Goal: Task Accomplishment & Management: Manage account settings

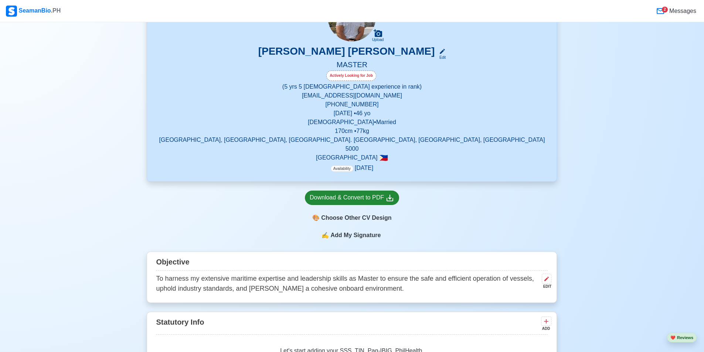
scroll to position [111, 0]
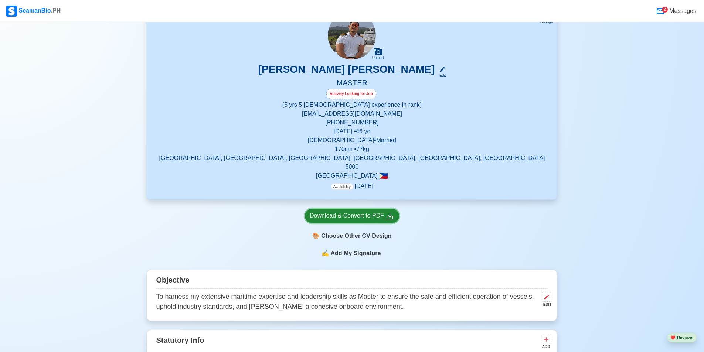
click at [340, 212] on div "Download & Convert to PDF" at bounding box center [352, 215] width 85 height 9
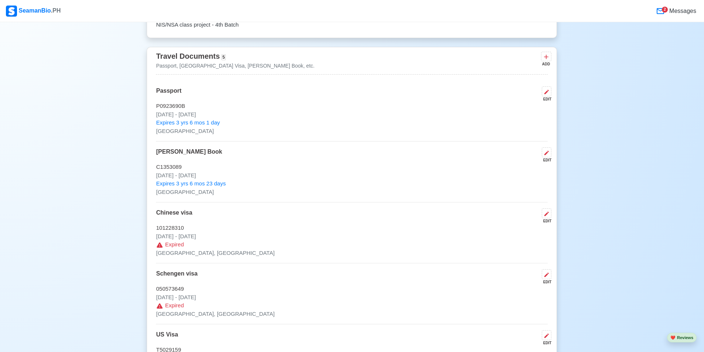
scroll to position [591, 0]
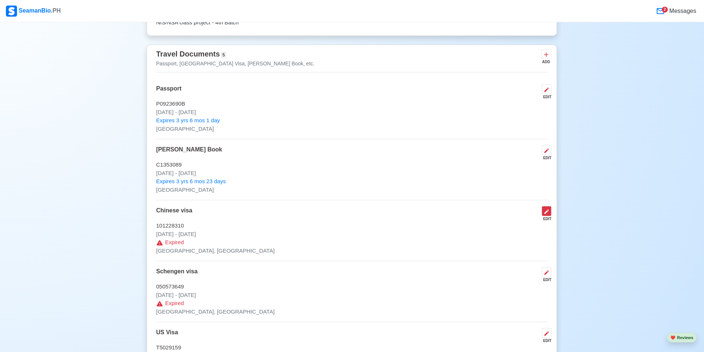
click at [545, 209] on icon at bounding box center [546, 212] width 6 height 6
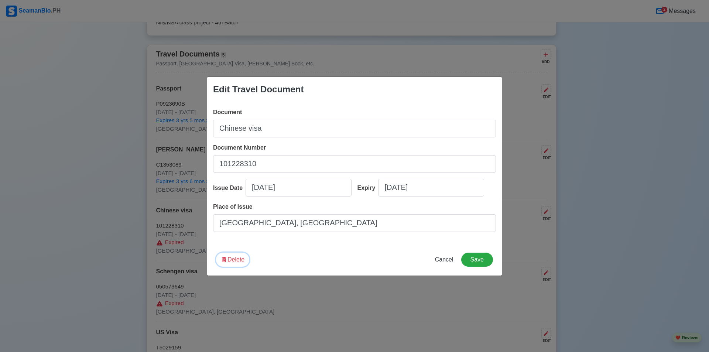
click at [228, 260] on button "Delete" at bounding box center [232, 260] width 33 height 14
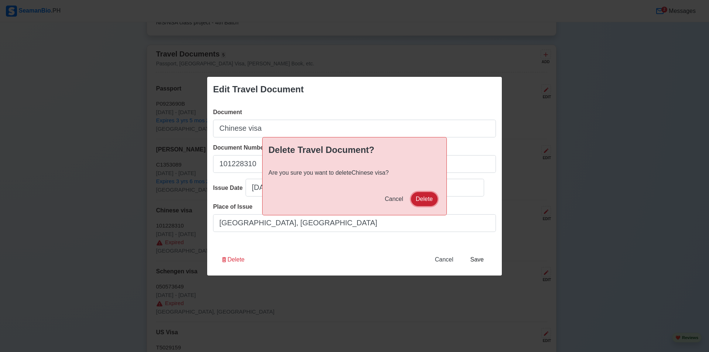
click at [419, 202] on button "Delete" at bounding box center [424, 199] width 27 height 14
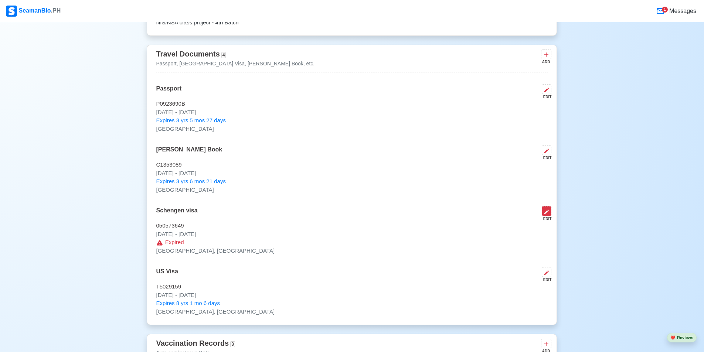
click at [543, 209] on icon at bounding box center [546, 212] width 6 height 6
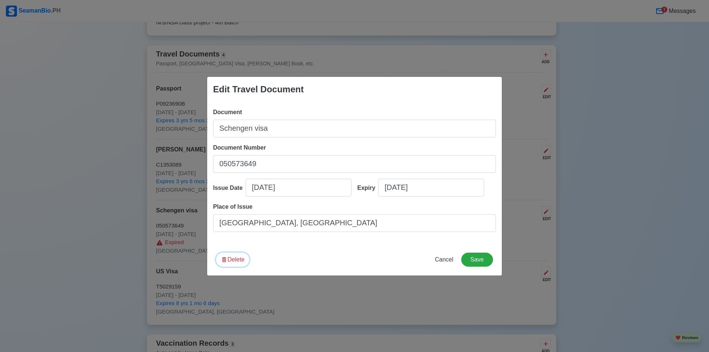
click at [234, 262] on button "Delete" at bounding box center [232, 260] width 33 height 14
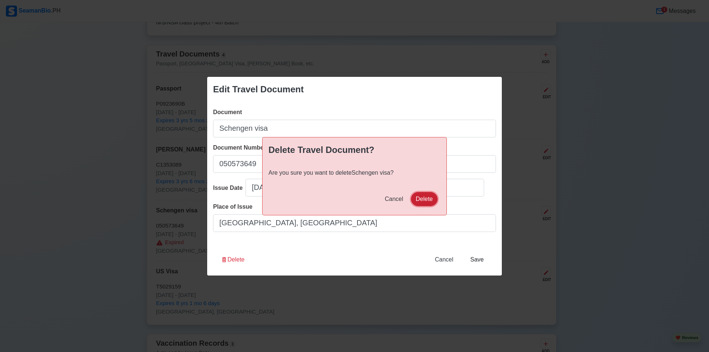
click at [427, 203] on button "Delete" at bounding box center [424, 199] width 27 height 14
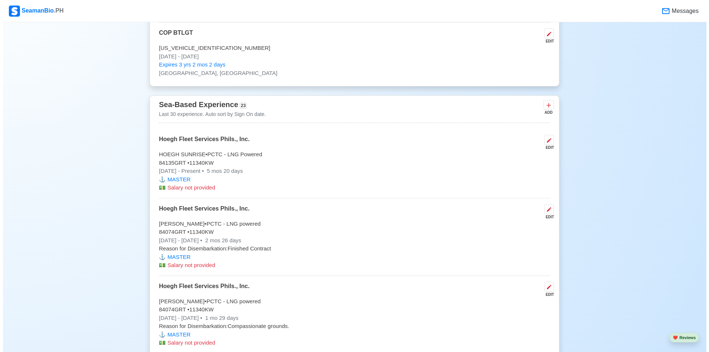
scroll to position [1404, 0]
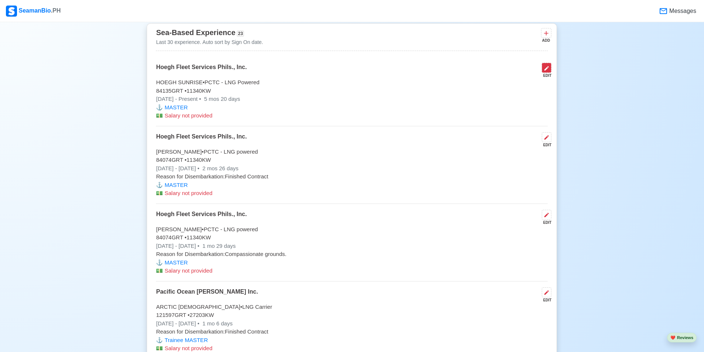
click at [544, 67] on button at bounding box center [547, 68] width 10 height 10
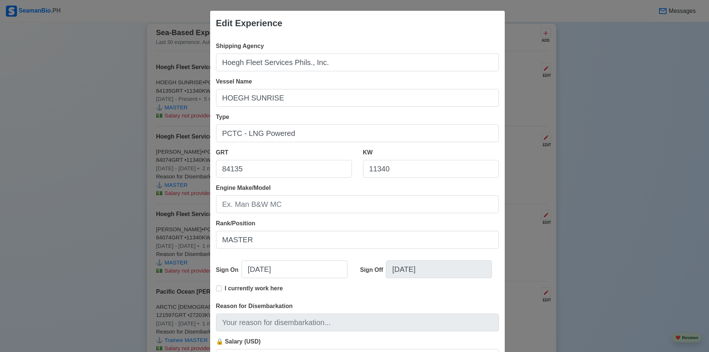
click at [225, 290] on label "I currently work here" at bounding box center [254, 291] width 58 height 15
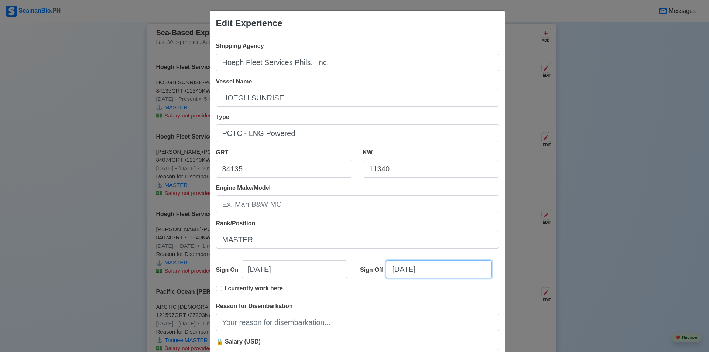
select select "****"
select select "*****"
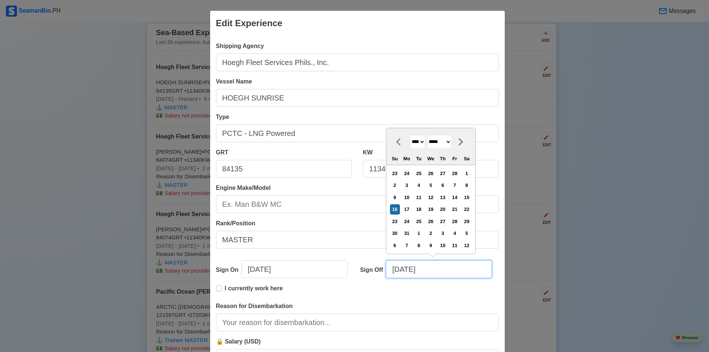
drag, startPoint x: 397, startPoint y: 270, endPoint x: 364, endPoint y: 271, distance: 32.9
click at [364, 271] on div "Sign Off [DATE] **** **** **** **** **** **** **** **** **** **** **** **** ***…" at bounding box center [427, 272] width 144 height 24
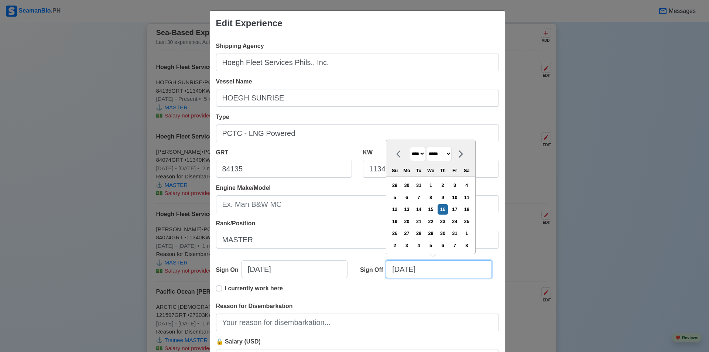
type input "[DATE]"
select select "*******"
type input "[DATE]"
select select "*******"
click at [408, 271] on input "[DATE]" at bounding box center [439, 269] width 106 height 18
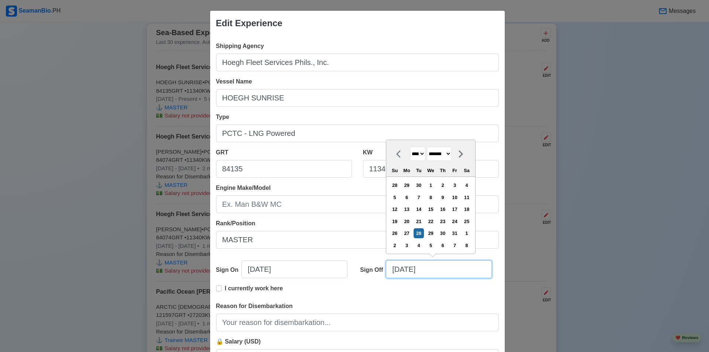
type input "[DATE]"
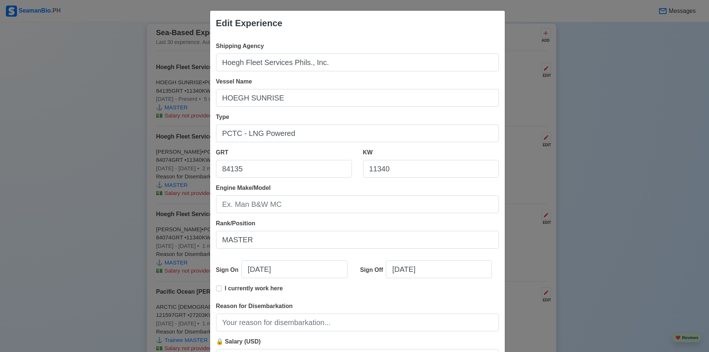
click at [365, 293] on div "I currently work here" at bounding box center [357, 293] width 283 height 18
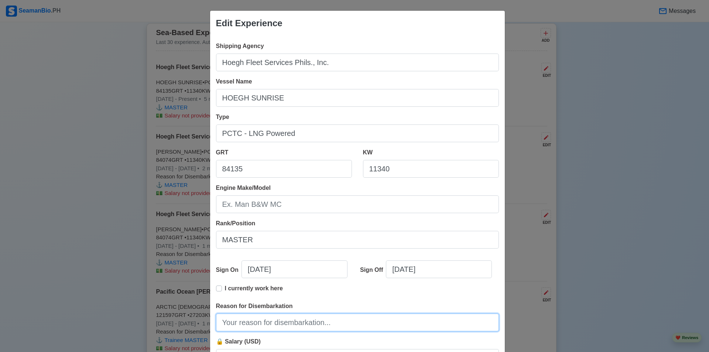
click at [322, 319] on input "Reason for Disembarkation" at bounding box center [357, 323] width 283 height 18
type input "Finished Contract"
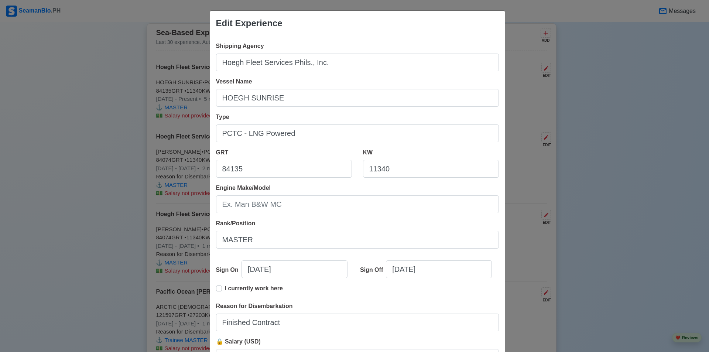
click at [321, 218] on div "Shipping Agency Hoegh Fleet Services Phils., Inc. Vessel Name HOEGH SUNRISE Typ…" at bounding box center [357, 207] width 295 height 343
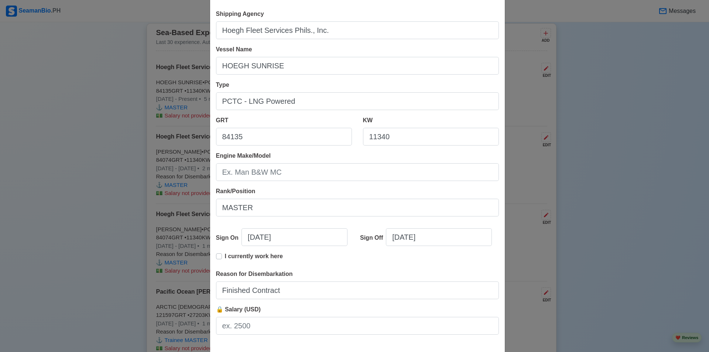
scroll to position [69, 0]
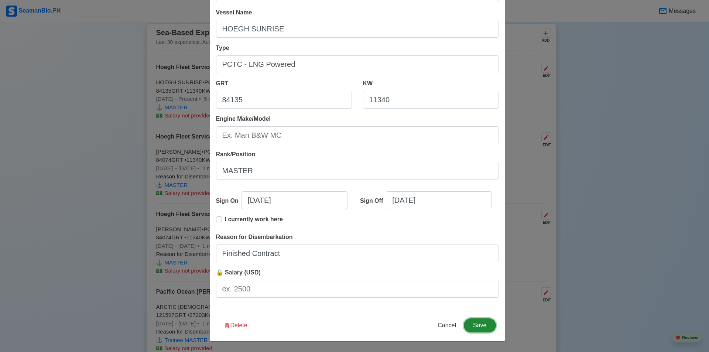
click at [480, 320] on button "Save" at bounding box center [480, 325] width 32 height 14
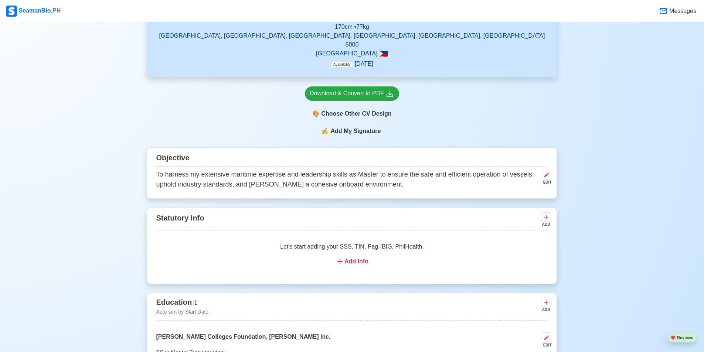
scroll to position [148, 0]
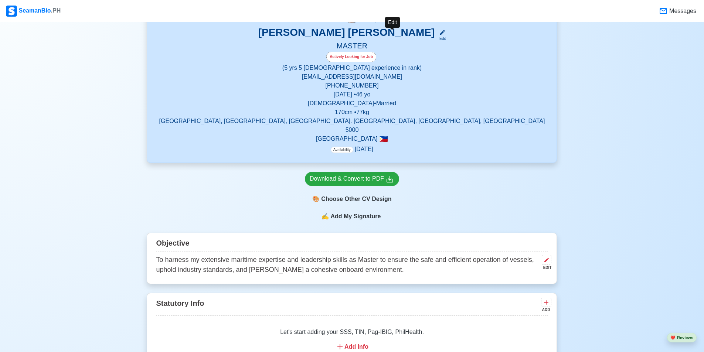
click at [440, 34] on icon at bounding box center [442, 32] width 5 height 5
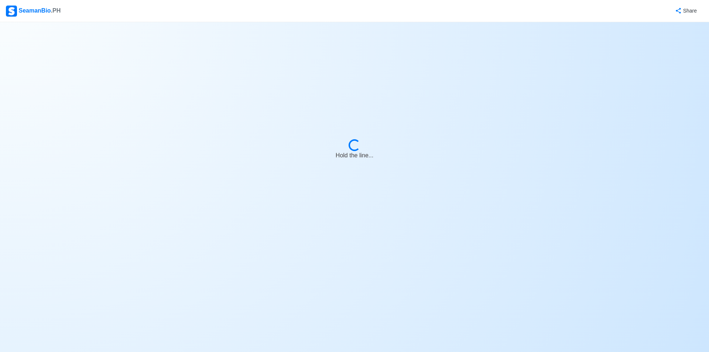
select select "Actively Looking for Job"
select select "Visible for Hiring"
select select "Married"
select select "[DEMOGRAPHIC_DATA]"
select select "PH"
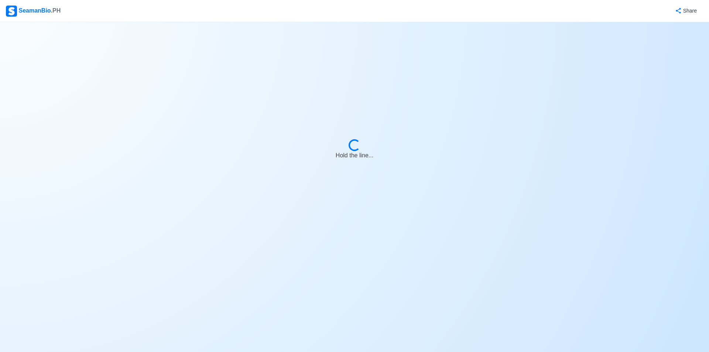
select select "5"
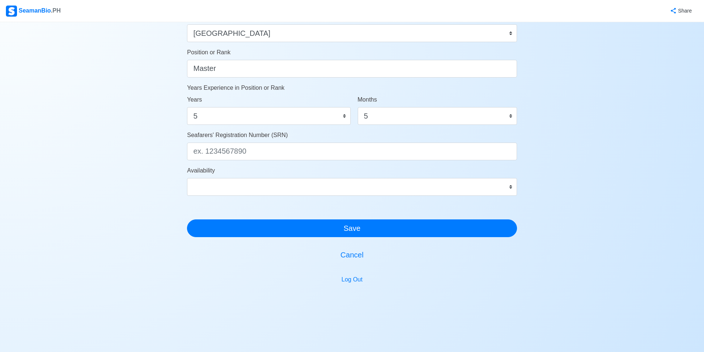
scroll to position [355, 0]
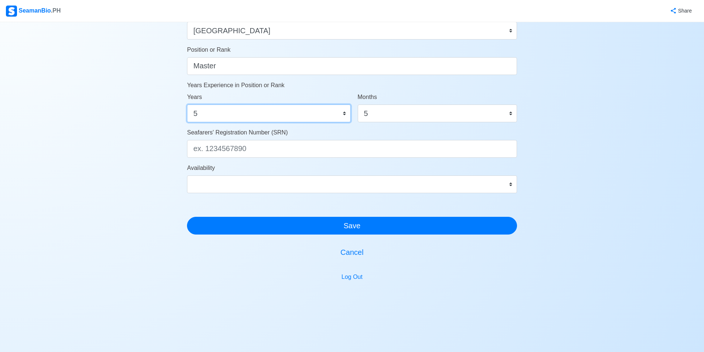
click at [345, 113] on select "0 1 2 3 4 5 6 7 8 9 10 11 12 13 14 15 16 17 18 19 20 21 22 23 24 25 26 27 28 29…" at bounding box center [268, 114] width 163 height 18
select select "6"
click at [187, 105] on select "0 1 2 3 4 5 6 7 8 9 10 11 12 13 14 15 16 17 18 19 20 21 22 23 24 25 26 27 28 29…" at bounding box center [268, 114] width 163 height 18
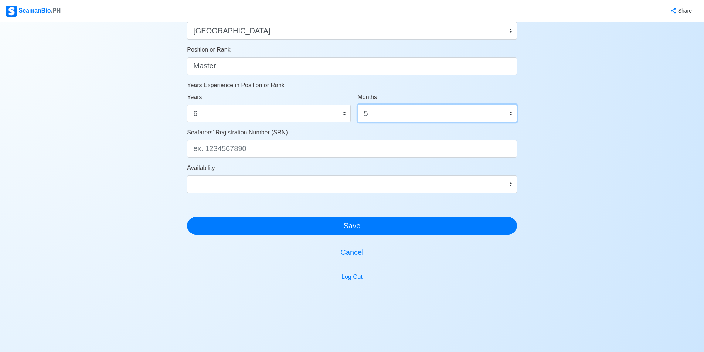
click at [510, 114] on select "0 1 2 3 4 5 6 7 8 9 10 11" at bounding box center [437, 114] width 159 height 18
select select "2"
click at [358, 105] on select "0 1 2 3 4 5 6 7 8 9 10 11" at bounding box center [437, 114] width 159 height 18
click at [474, 169] on div "Availability Immediate [DATE] [DATE] [DATE] [DATE] [DATE] [DATE] [DATE] [DATE] …" at bounding box center [352, 179] width 330 height 30
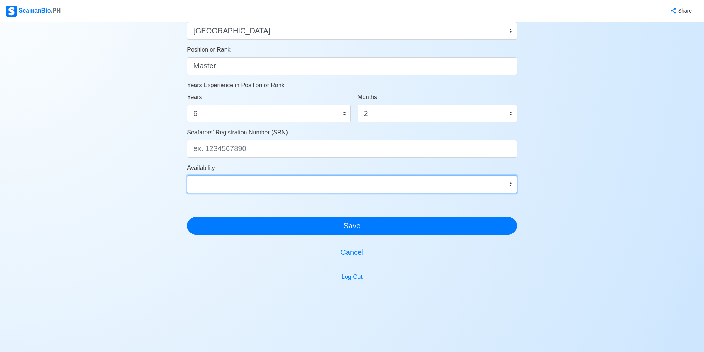
click at [511, 183] on select "Immediate [DATE] [DATE] [DATE] [DATE] [DATE] [DATE] [DATE] [DATE] [DATE]" at bounding box center [352, 185] width 330 height 18
select select "1767196800000"
click at [187, 176] on select "Immediate [DATE] [DATE] [DATE] [DATE] [DATE] [DATE] [DATE] [DATE] [DATE]" at bounding box center [352, 185] width 330 height 18
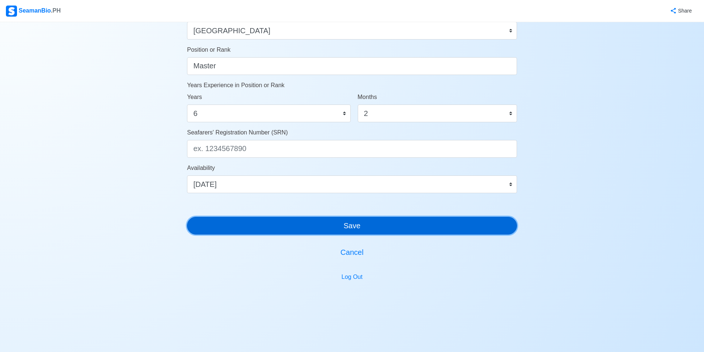
click at [392, 226] on button "Save" at bounding box center [352, 226] width 330 height 18
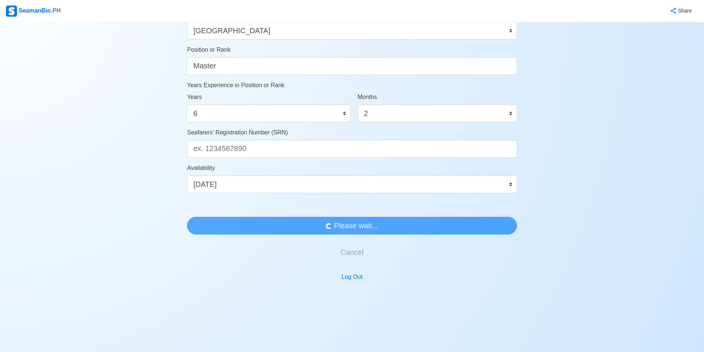
scroll to position [0, 0]
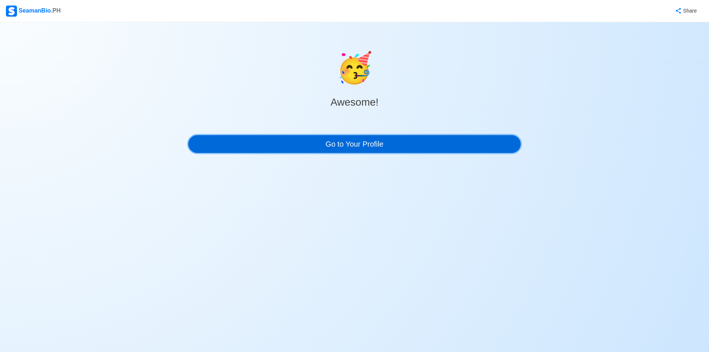
click at [367, 146] on link "Go to Your Profile" at bounding box center [354, 144] width 333 height 18
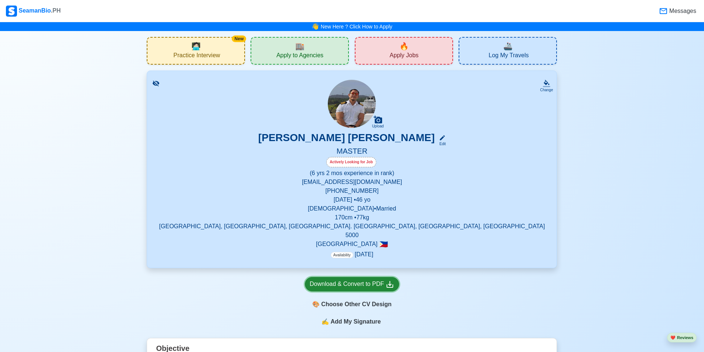
click at [373, 280] on div "Download & Convert to PDF" at bounding box center [352, 284] width 85 height 9
click at [436, 142] on div "Edit" at bounding box center [441, 144] width 10 height 6
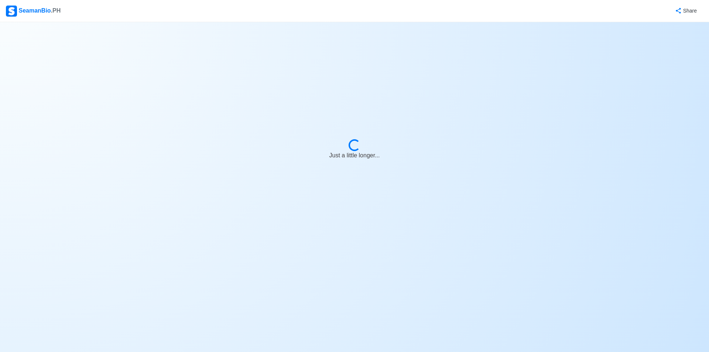
select select "Actively Looking for Job"
select select "Visible for Hiring"
select select "Married"
select select "[DEMOGRAPHIC_DATA]"
select select "PH"
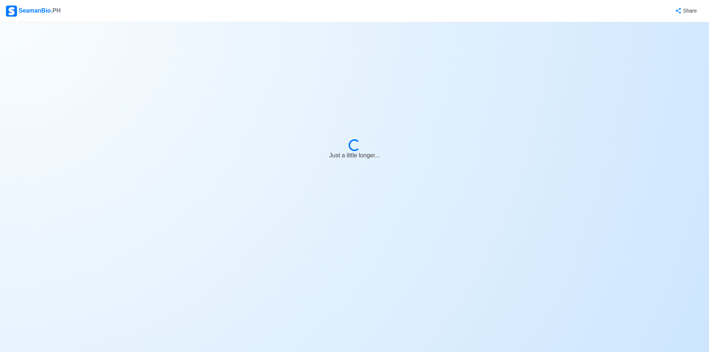
select select "6"
select select "2"
select select "1767196800000"
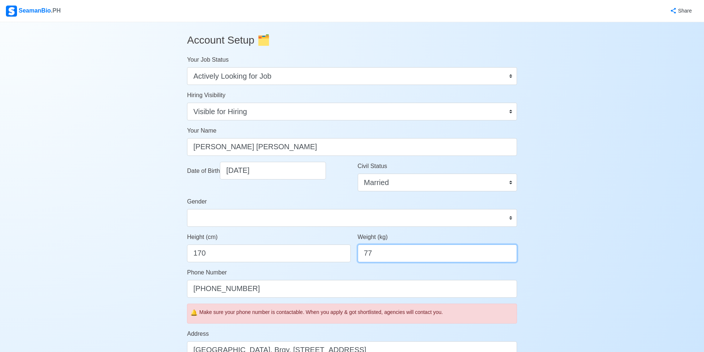
click at [375, 253] on input "77" at bounding box center [437, 254] width 159 height 18
type input "7"
type input "80"
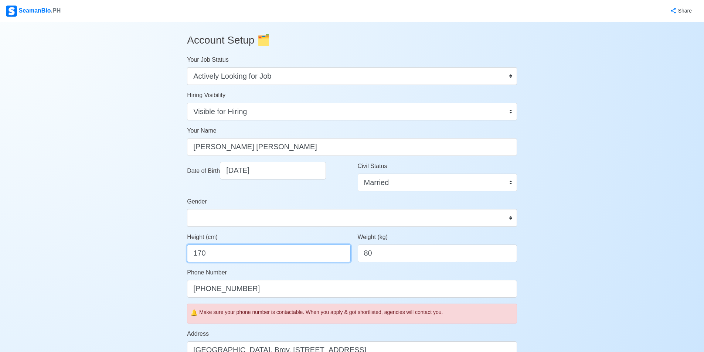
click at [290, 251] on input "170" at bounding box center [268, 254] width 163 height 18
type input "168"
click at [574, 272] on div "Account Setup 🗂️ Your Job Status Onboard Actively Looking for Job Not Looking f…" at bounding box center [352, 355] width 704 height 667
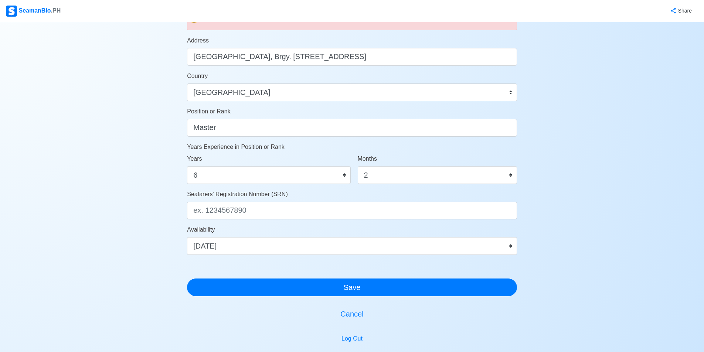
scroll to position [296, 0]
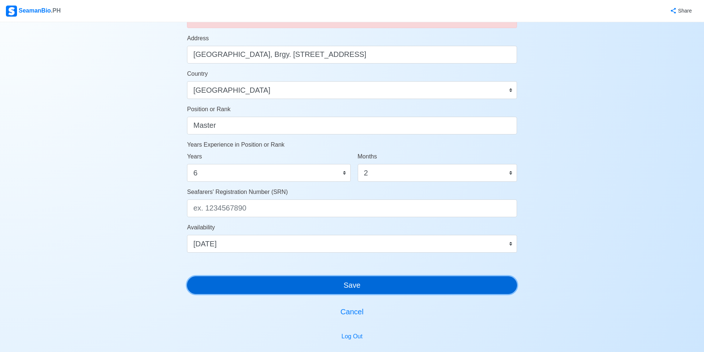
click at [425, 283] on button "Save" at bounding box center [352, 285] width 330 height 18
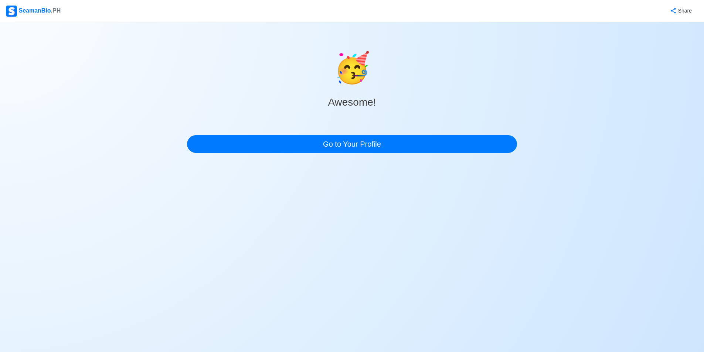
scroll to position [0, 0]
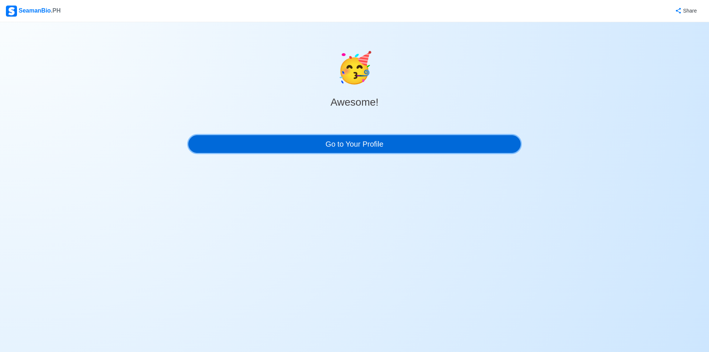
click at [446, 152] on link "Go to Your Profile" at bounding box center [354, 144] width 333 height 18
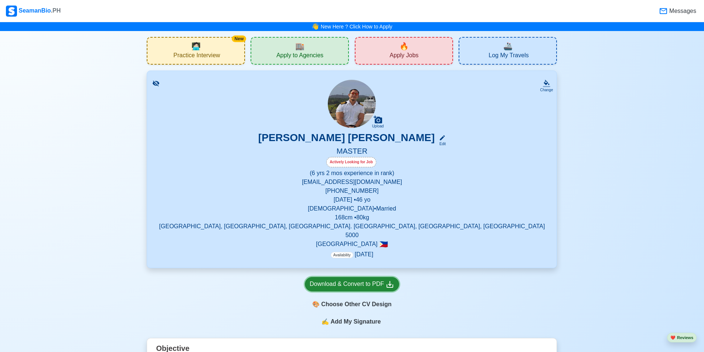
click at [389, 281] on icon at bounding box center [389, 284] width 7 height 7
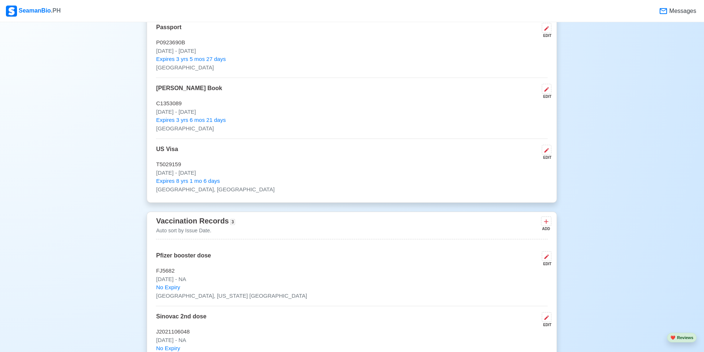
scroll to position [665, 0]
